Goal: Transaction & Acquisition: Subscribe to service/newsletter

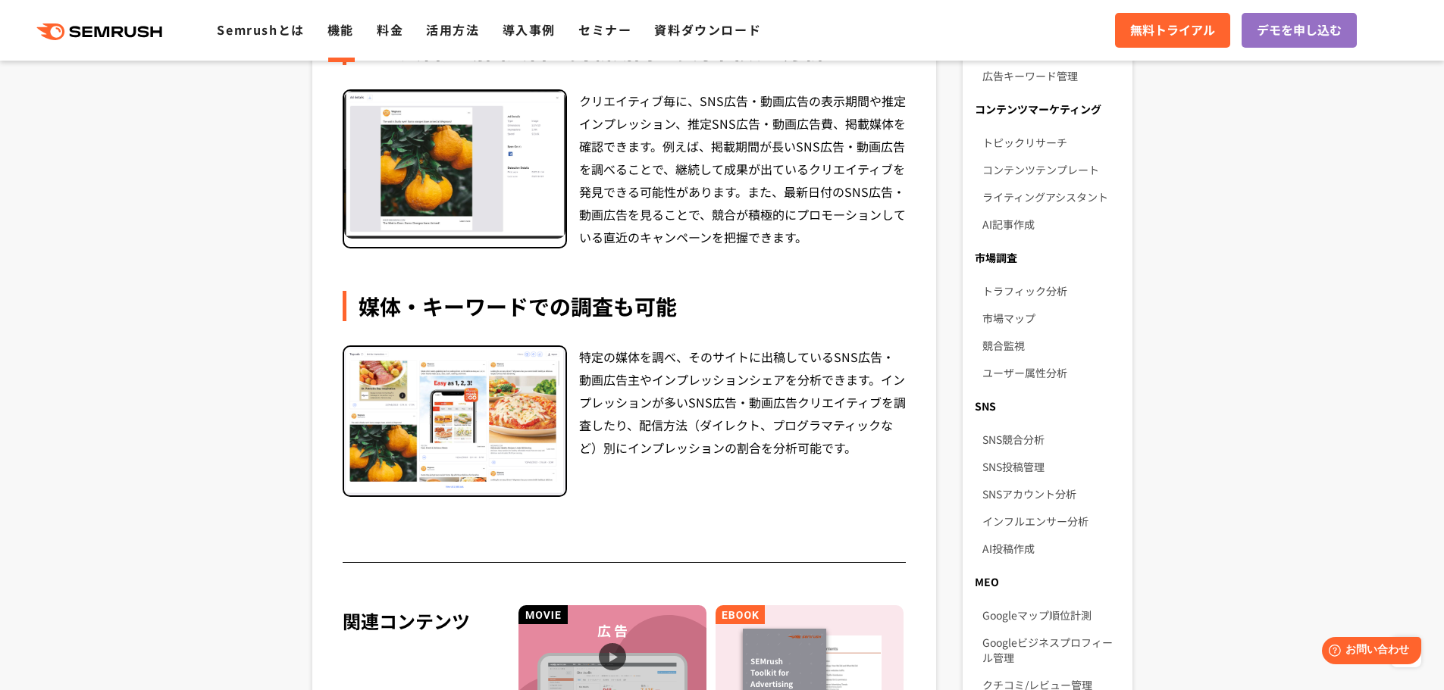
scroll to position [1566, 0]
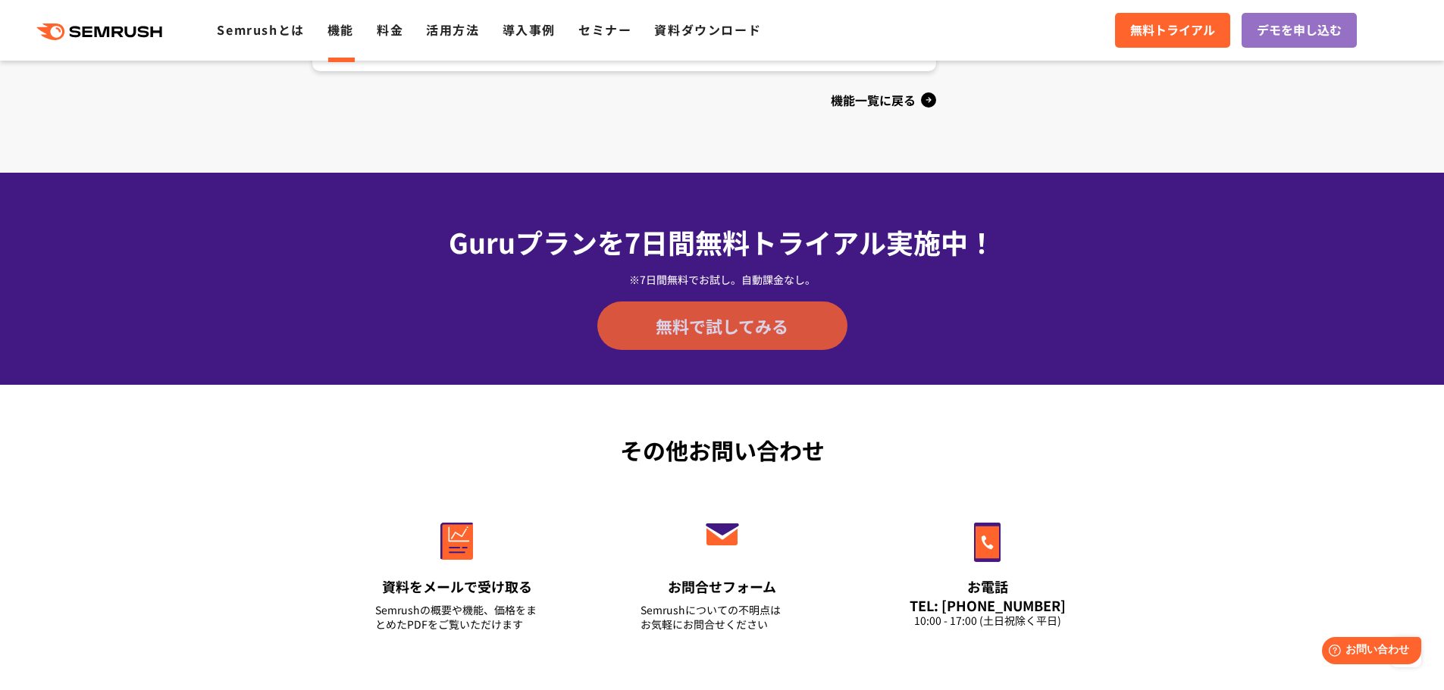
click at [775, 308] on link "無料で試してみる" at bounding box center [722, 326] width 250 height 48
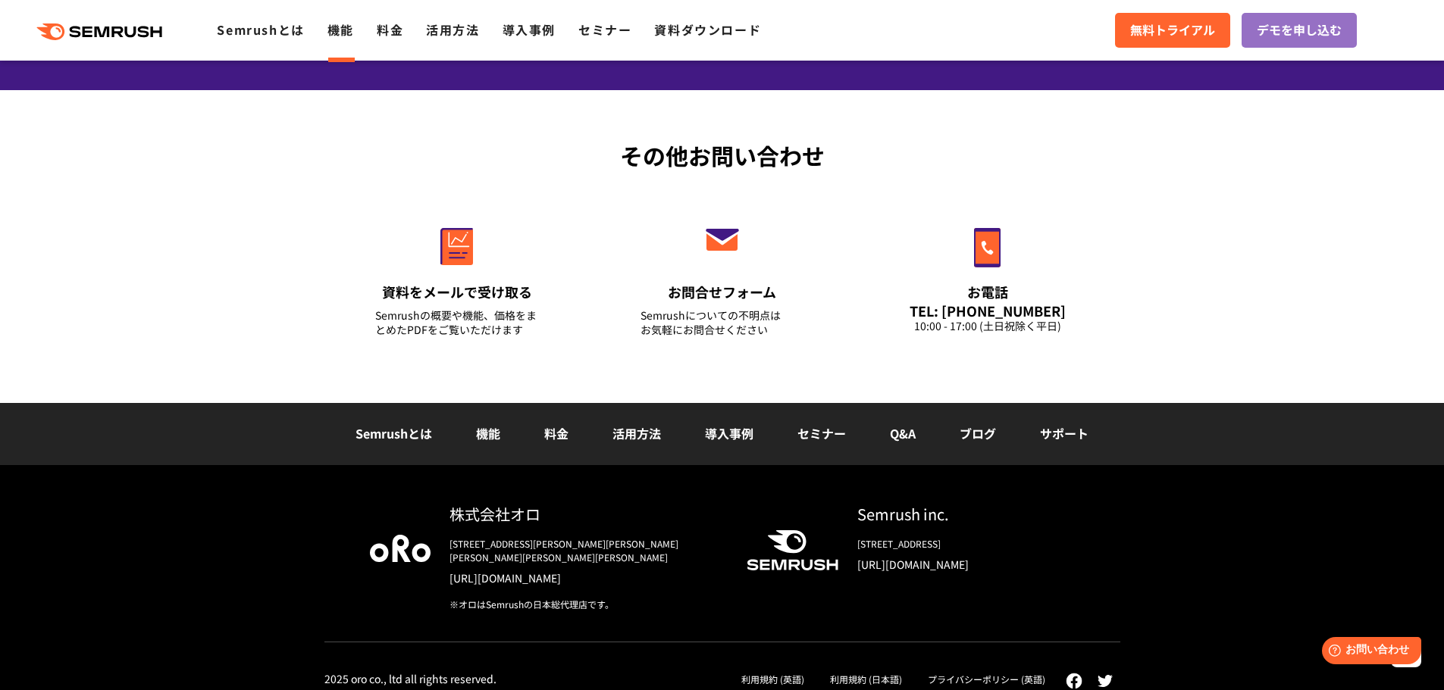
scroll to position [1862, 0]
click at [558, 435] on link "料金" at bounding box center [556, 433] width 24 height 18
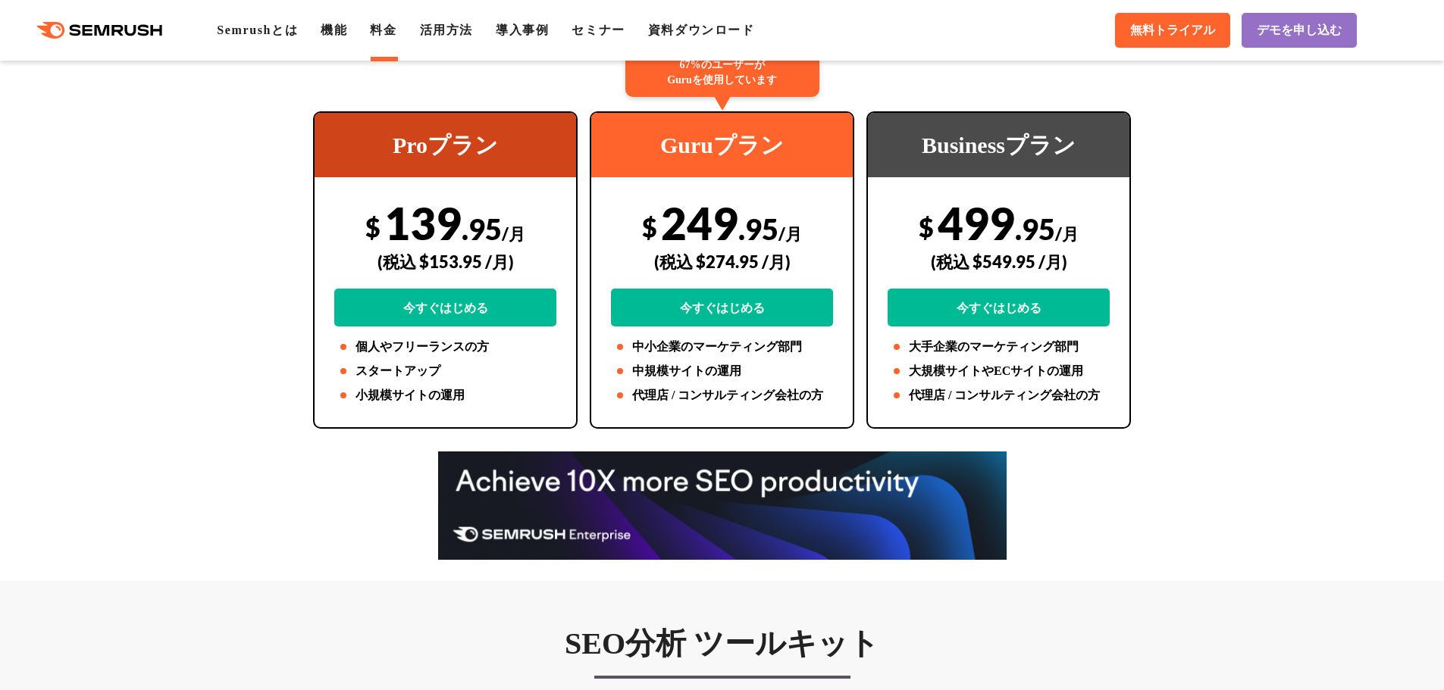
scroll to position [351, 0]
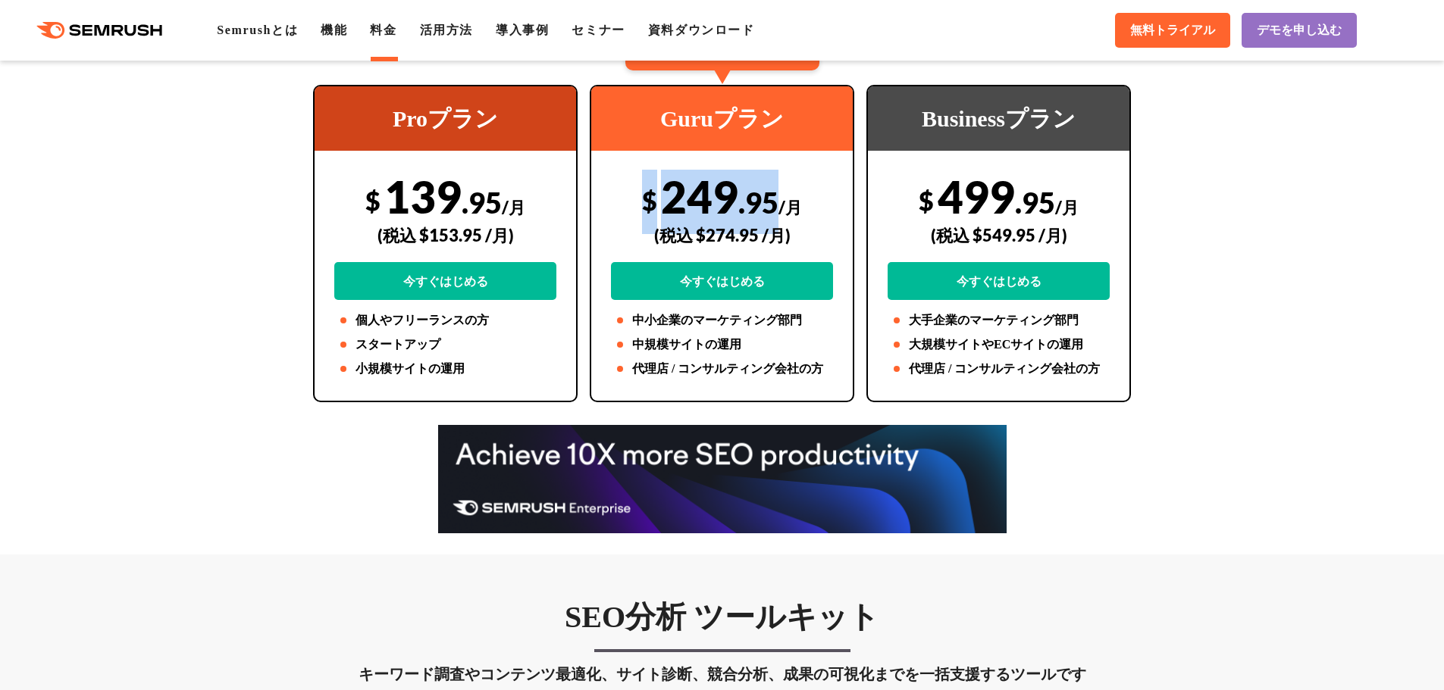
drag, startPoint x: 774, startPoint y: 205, endPoint x: 628, endPoint y: 205, distance: 145.5
click at [628, 205] on div "$ 249 .95 /月 (税込 $274.95 /月) 今すぐはじめる" at bounding box center [722, 235] width 222 height 130
